Goal: Obtain resource: Obtain resource

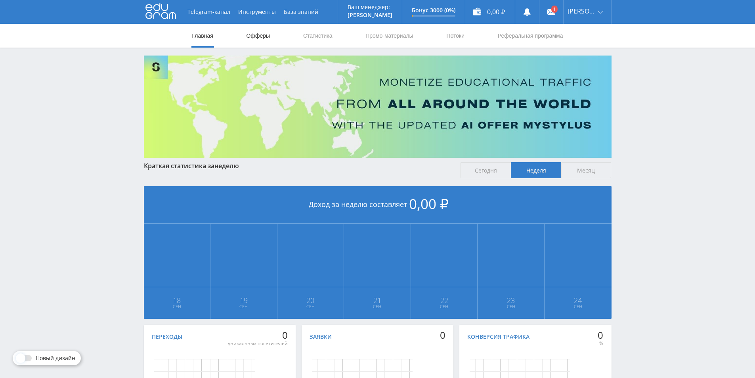
click at [257, 35] on link "Офферы" at bounding box center [258, 36] width 25 height 24
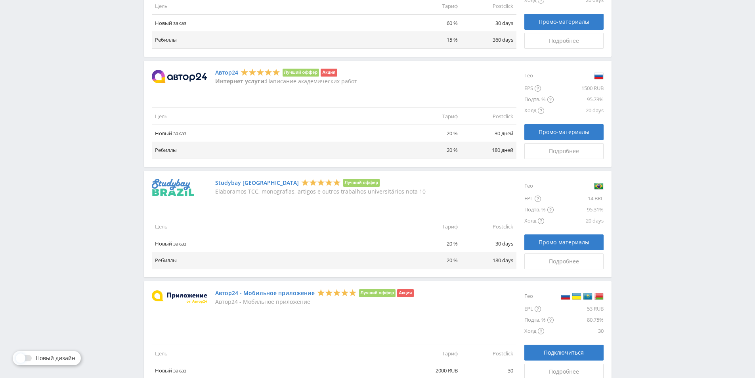
scroll to position [674, 0]
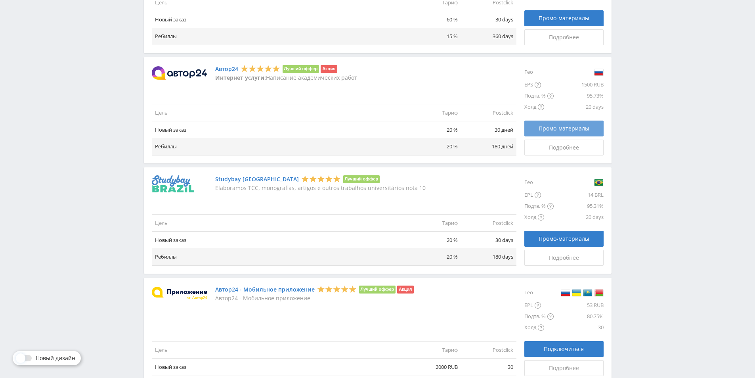
click at [546, 129] on span "Промо-материалы" at bounding box center [563, 128] width 51 height 6
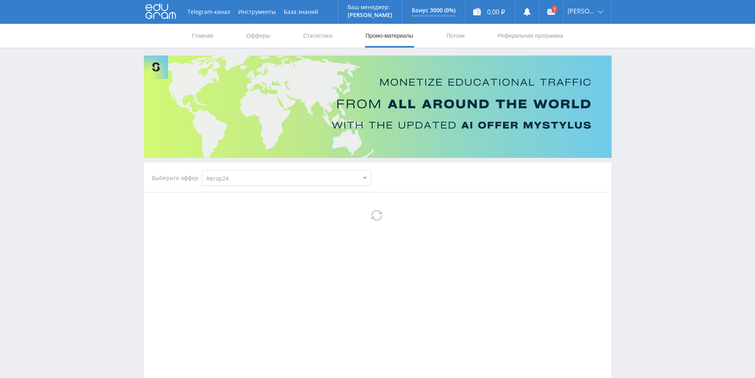
select select "1"
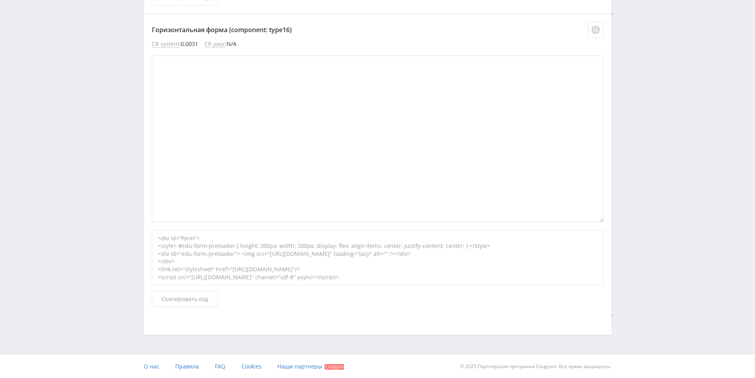
scroll to position [3077, 0]
click at [177, 297] on span "Скопировать код" at bounding box center [185, 298] width 46 height 6
